Goal: Information Seeking & Learning: Learn about a topic

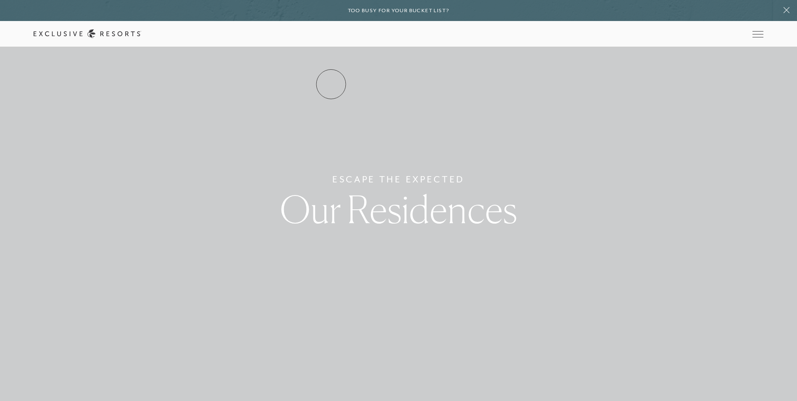
click at [0, 0] on link "Residence Collection" at bounding box center [0, 0] width 0 height 0
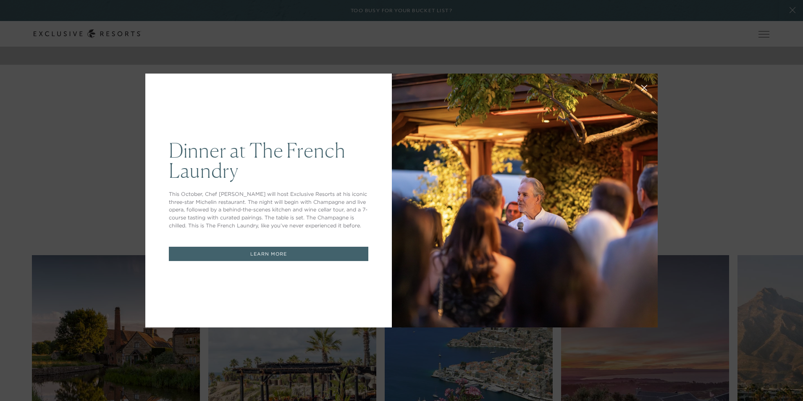
click at [406, 78] on div at bounding box center [525, 201] width 266 height 254
click at [266, 262] on div "Dinner at The [GEOGRAPHIC_DATA] This October, Chef [PERSON_NAME] will host Excl…" at bounding box center [268, 201] width 247 height 254
click at [266, 252] on link "LEARN MORE" at bounding box center [269, 254] width 200 height 15
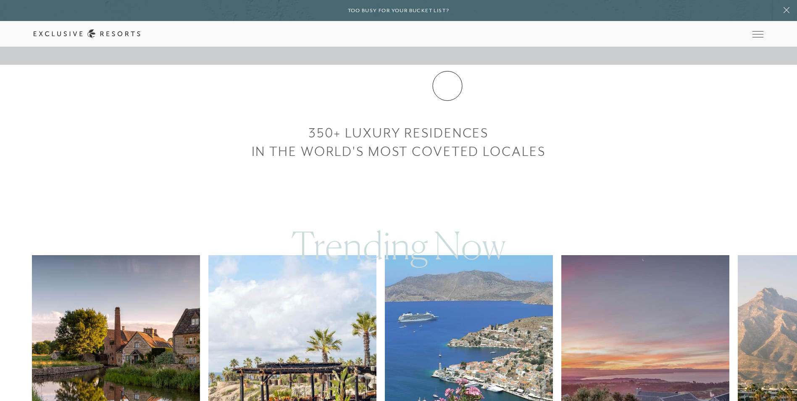
click at [0, 0] on link "Experience Collection" at bounding box center [0, 0] width 0 height 0
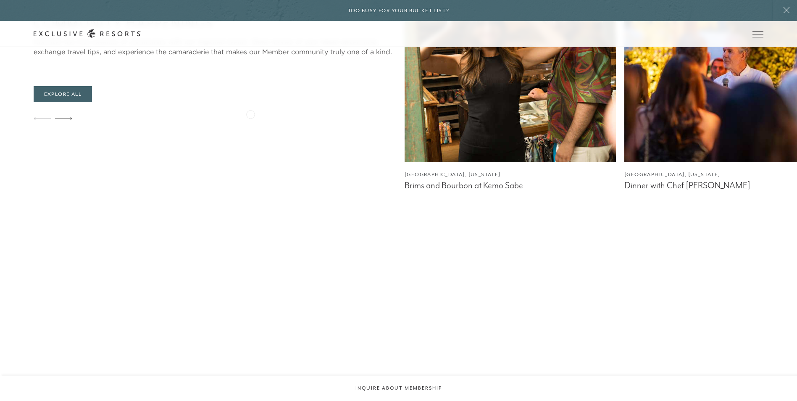
scroll to position [2143, 0]
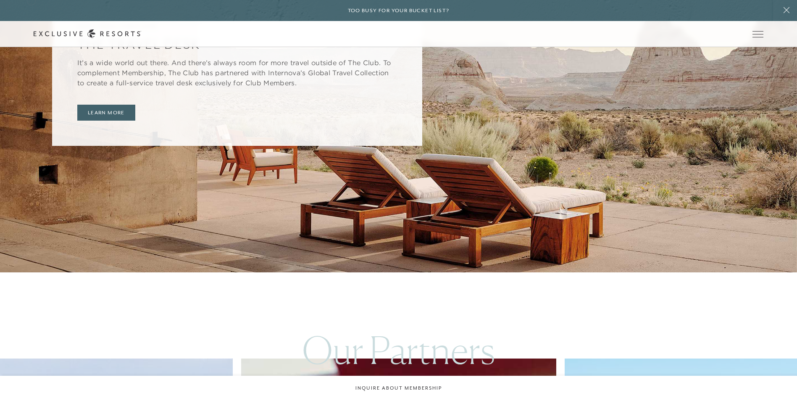
scroll to position [336, 0]
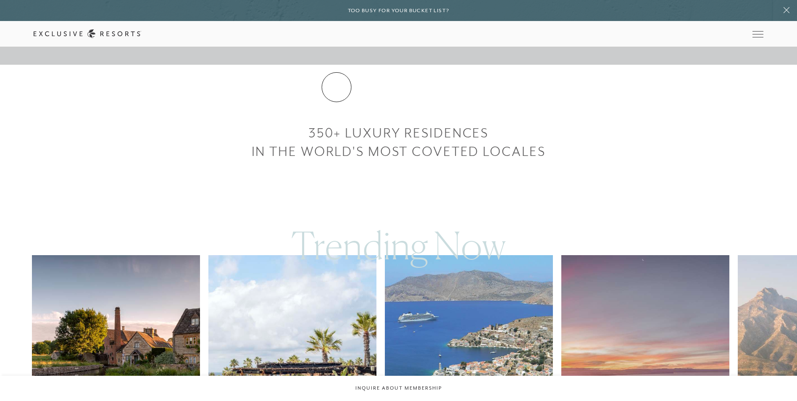
click at [0, 0] on link "Residence Collection" at bounding box center [0, 0] width 0 height 0
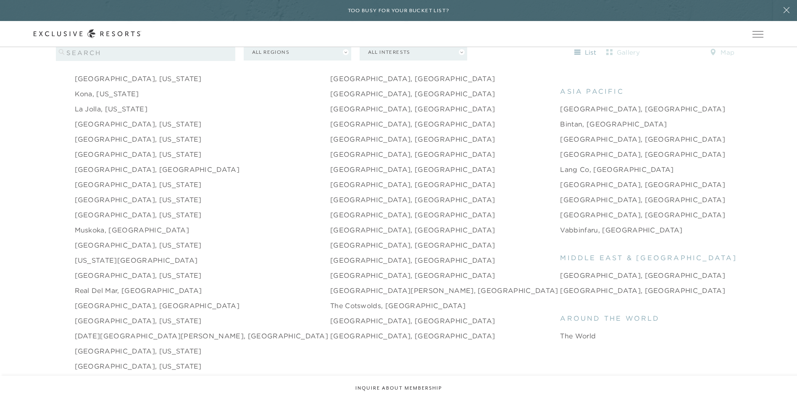
scroll to position [1177, 0]
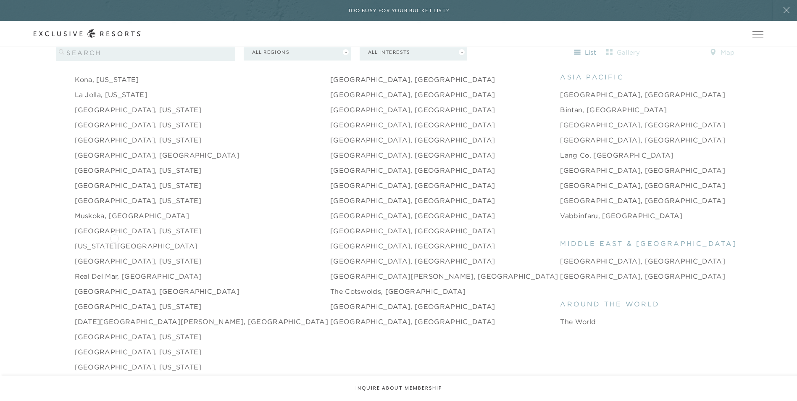
click at [114, 241] on link "[US_STATE][GEOGRAPHIC_DATA]" at bounding box center [136, 246] width 123 height 10
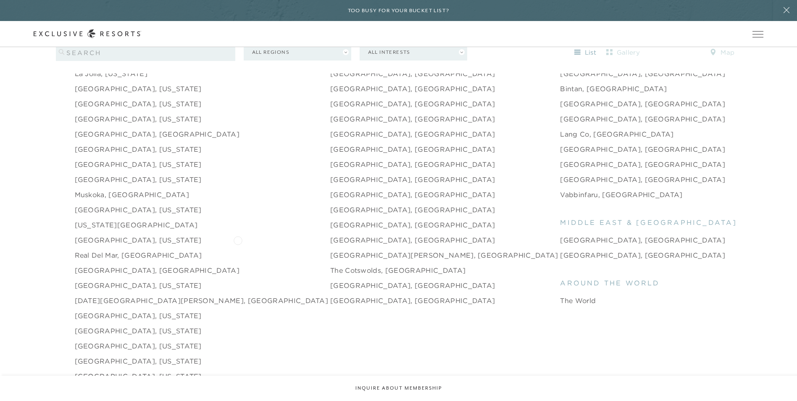
scroll to position [1261, 0]
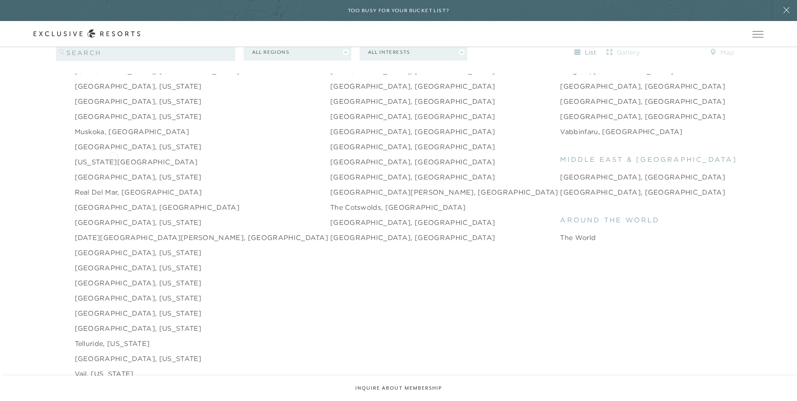
click at [113, 157] on link "[US_STATE][GEOGRAPHIC_DATA]" at bounding box center [136, 162] width 123 height 10
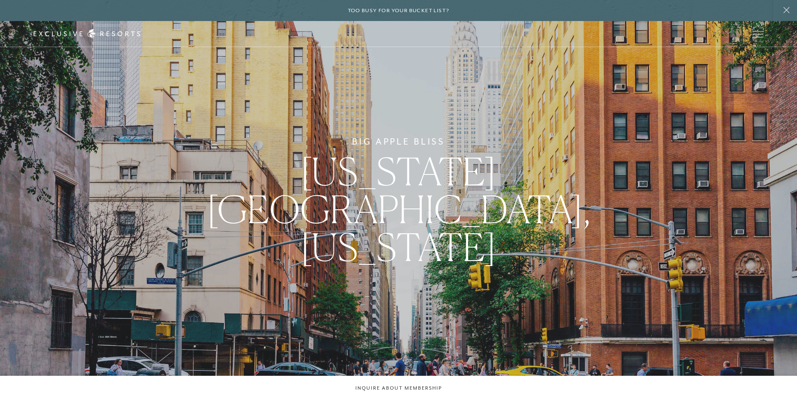
click at [429, 213] on span "[US_STATE][GEOGRAPHIC_DATA], [US_STATE]" at bounding box center [399, 208] width 384 height 121
